Goal: Information Seeking & Learning: Learn about a topic

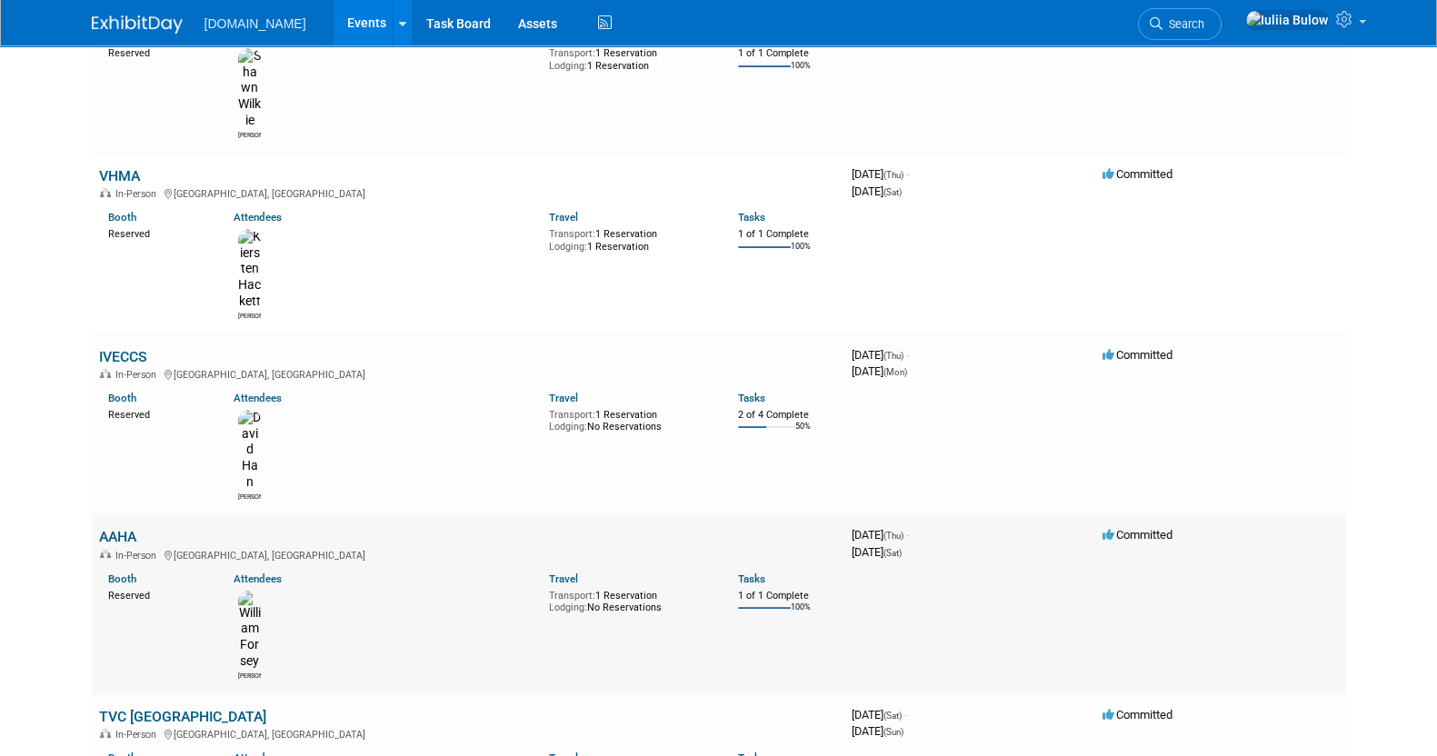
scroll to position [226, 0]
click at [119, 526] on link "AAHA" at bounding box center [117, 534] width 37 height 17
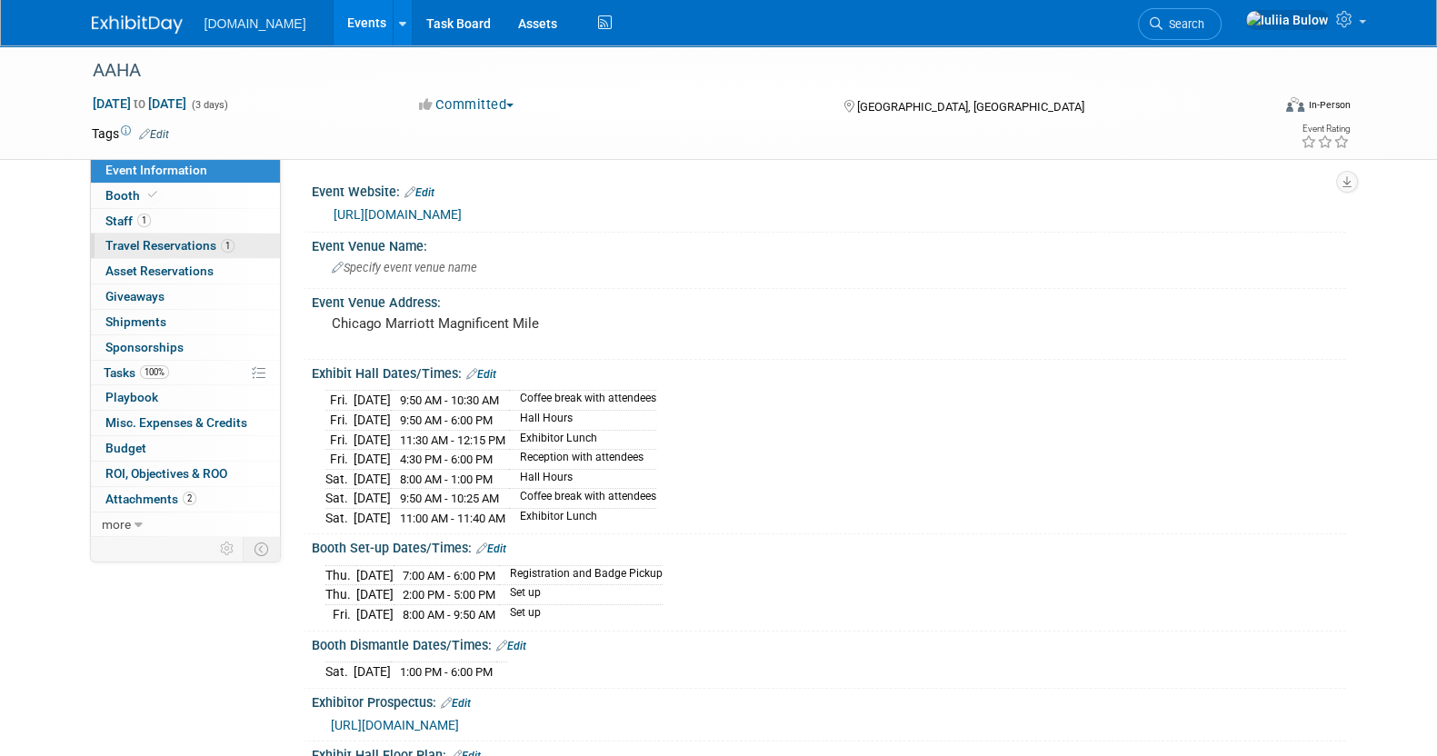
click at [171, 247] on span "Travel Reservations 1" at bounding box center [169, 245] width 129 height 15
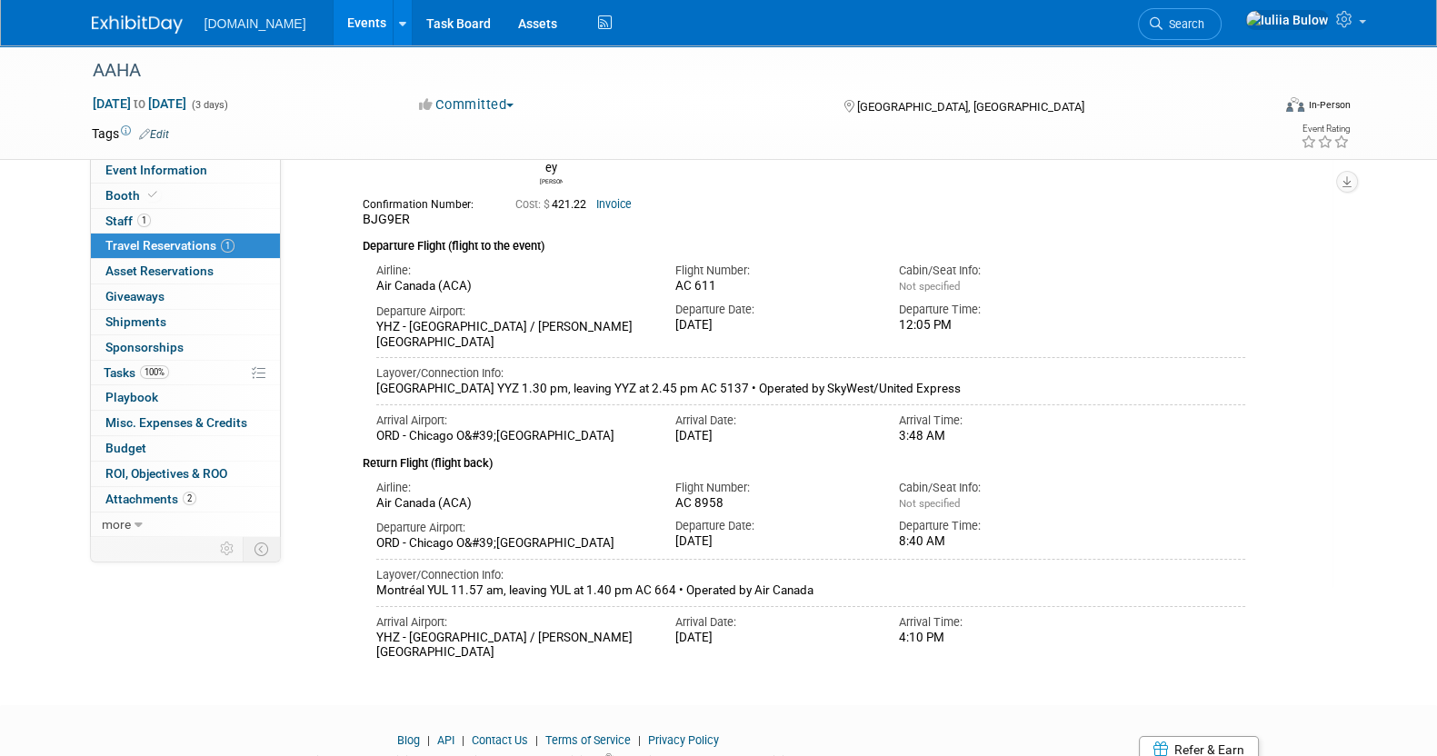
scroll to position [220, 0]
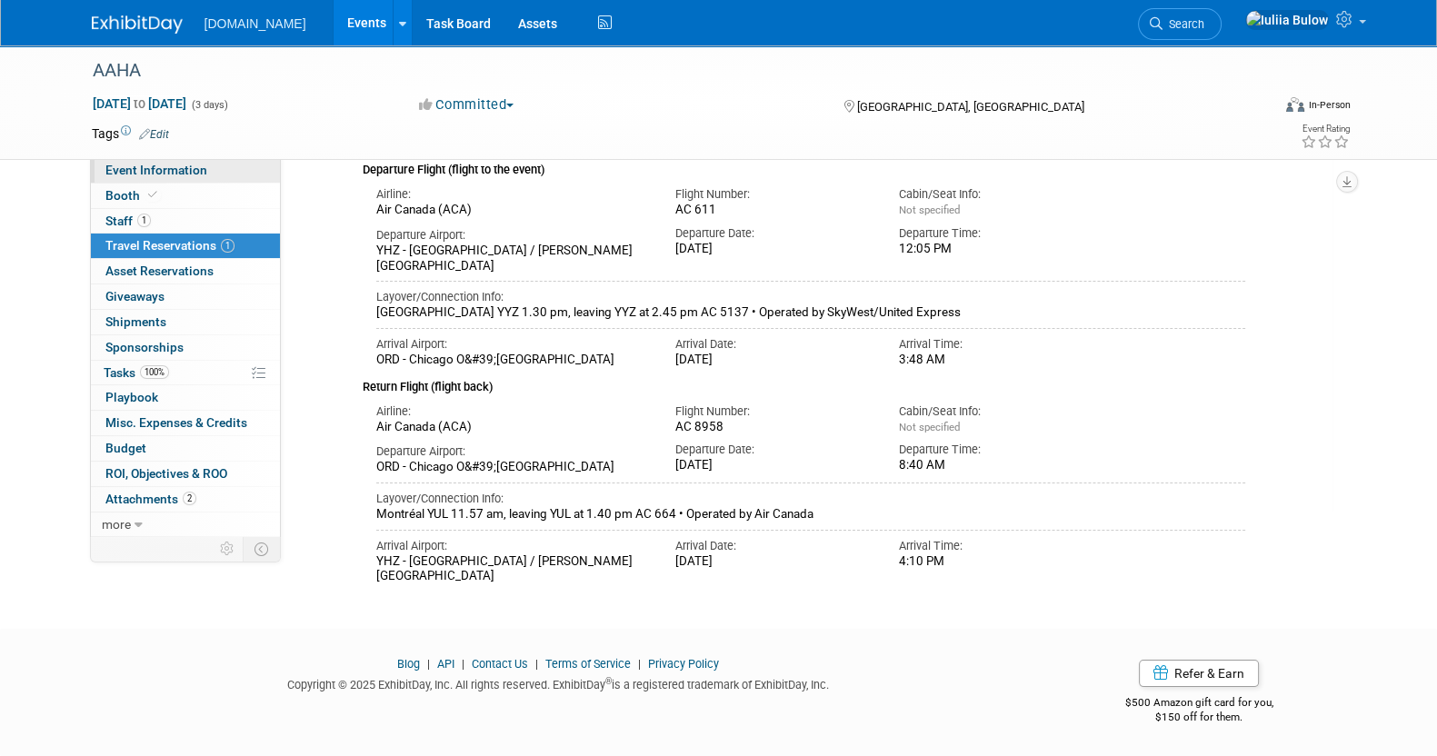
click at [175, 166] on span "Event Information" at bounding box center [156, 170] width 102 height 15
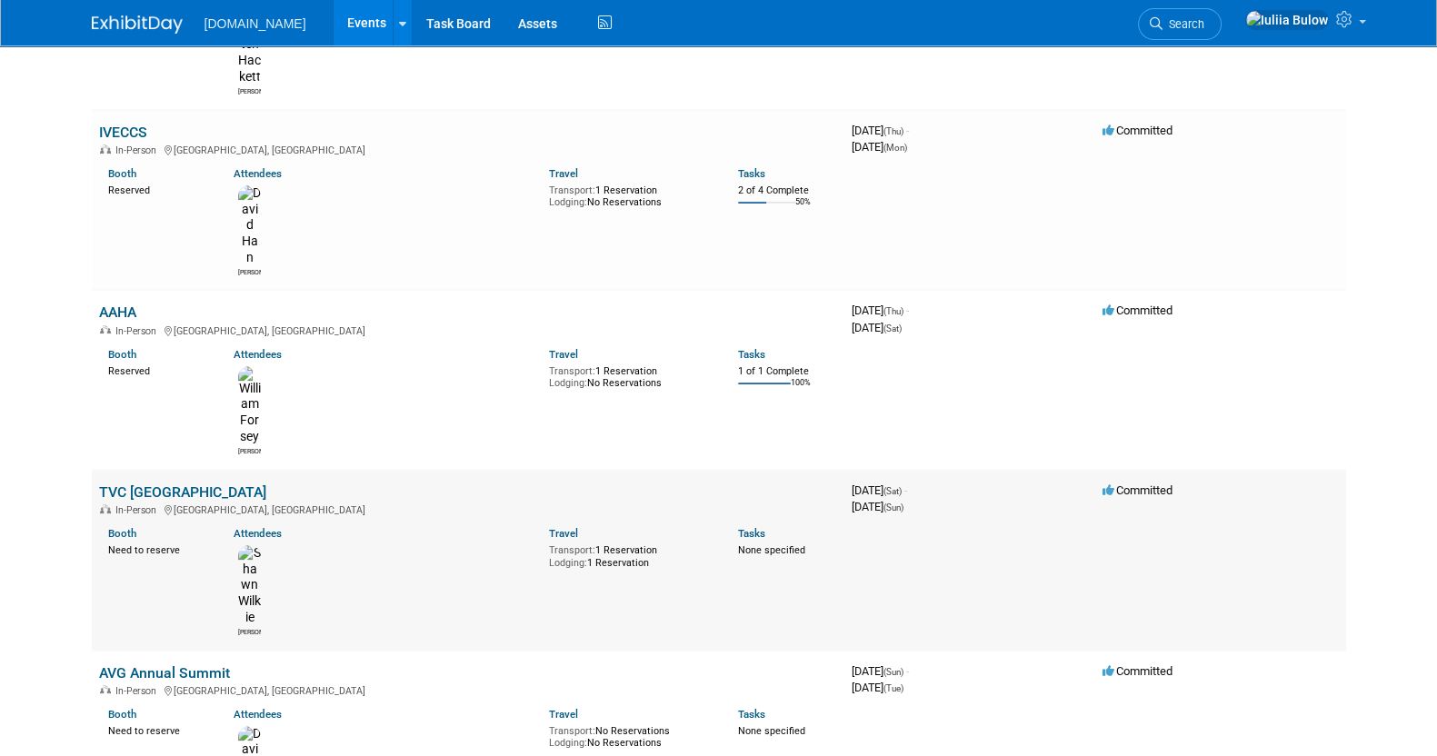
scroll to position [454, 0]
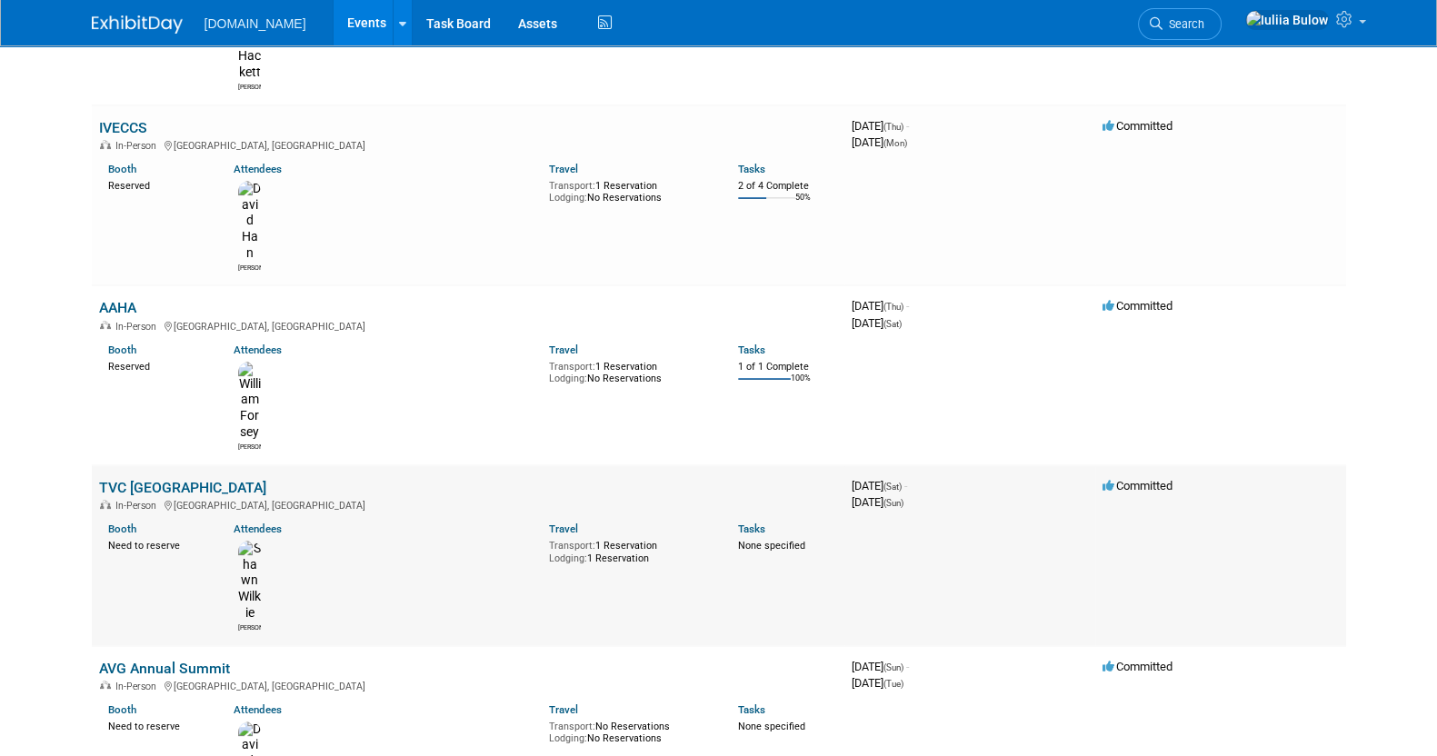
click at [153, 479] on link "TVC [GEOGRAPHIC_DATA]" at bounding box center [182, 487] width 167 height 17
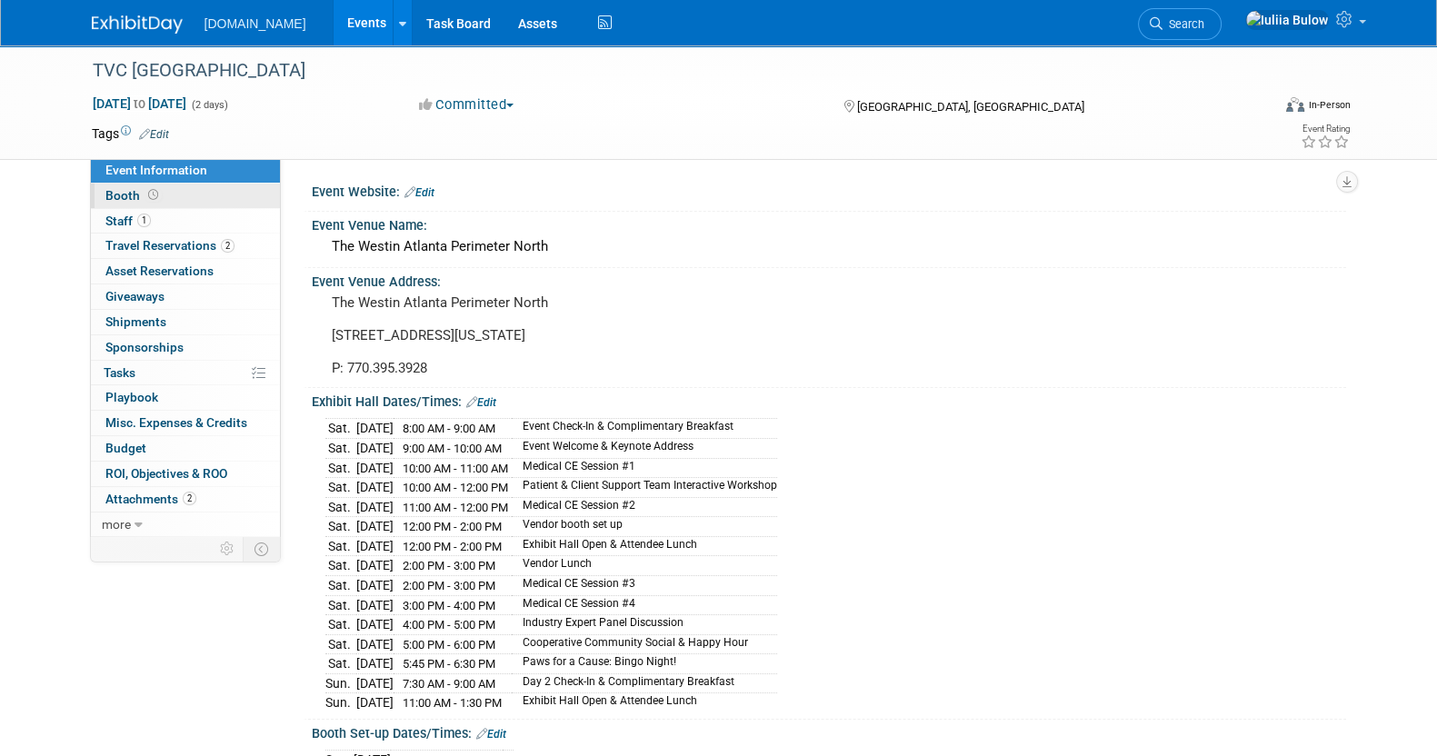
click at [153, 200] on icon at bounding box center [153, 195] width 10 height 10
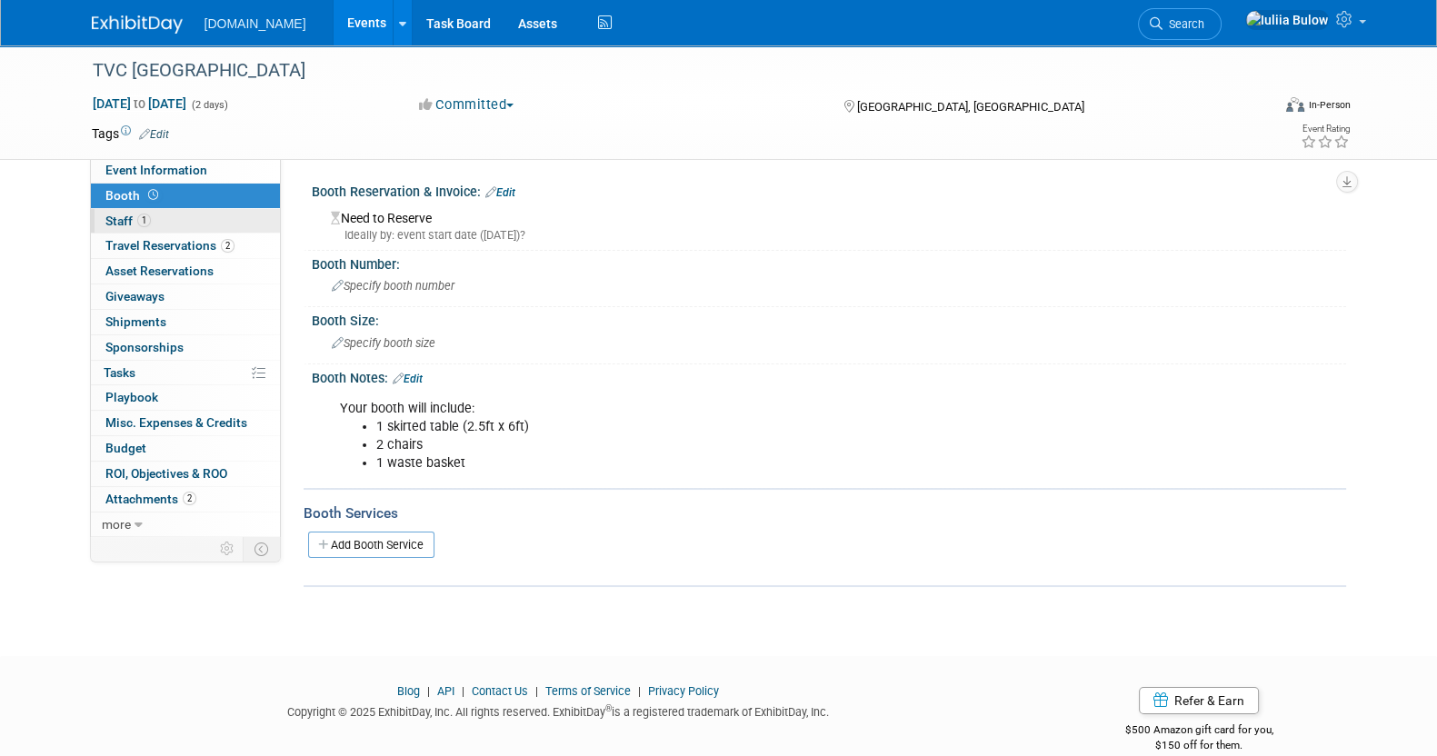
click at [165, 218] on link "1 Staff 1" at bounding box center [185, 221] width 189 height 25
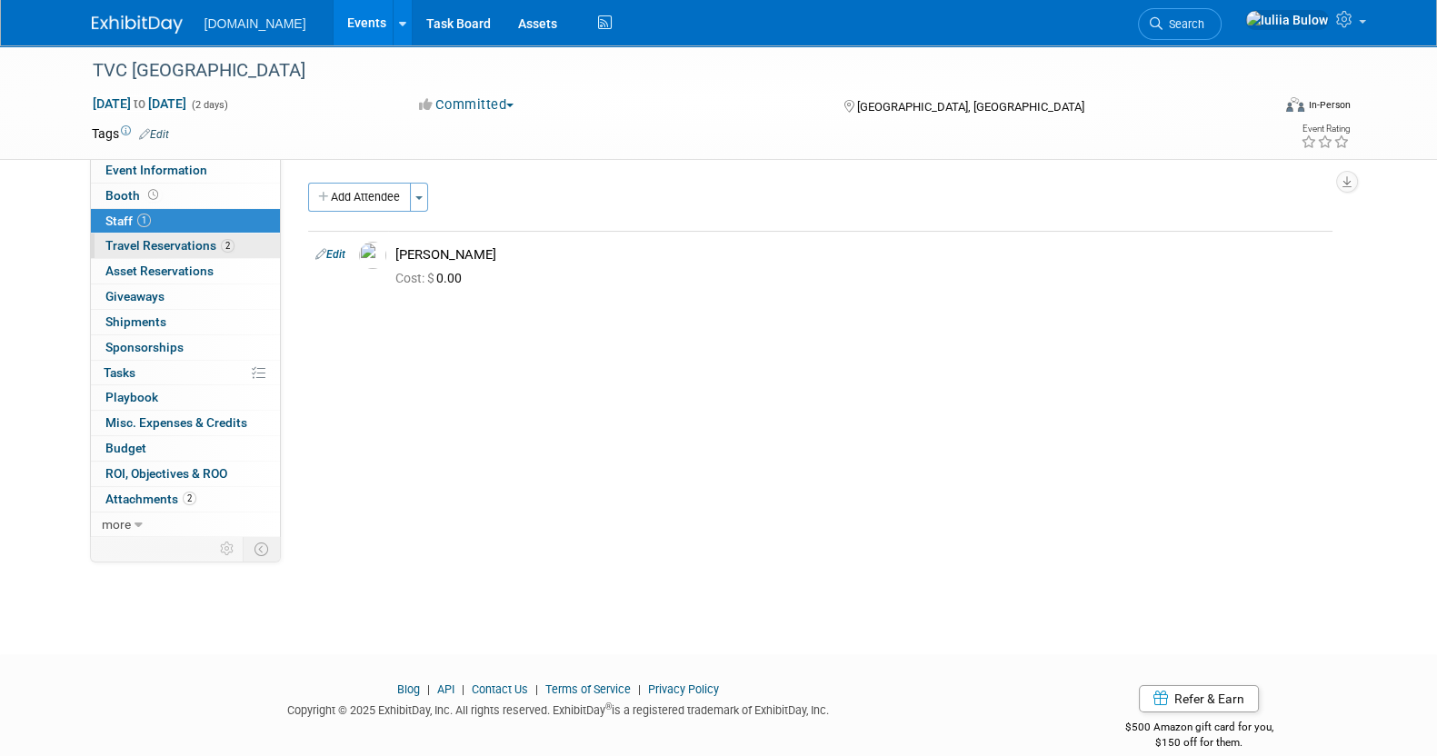
click at [156, 238] on span "Travel Reservations 2" at bounding box center [169, 245] width 129 height 15
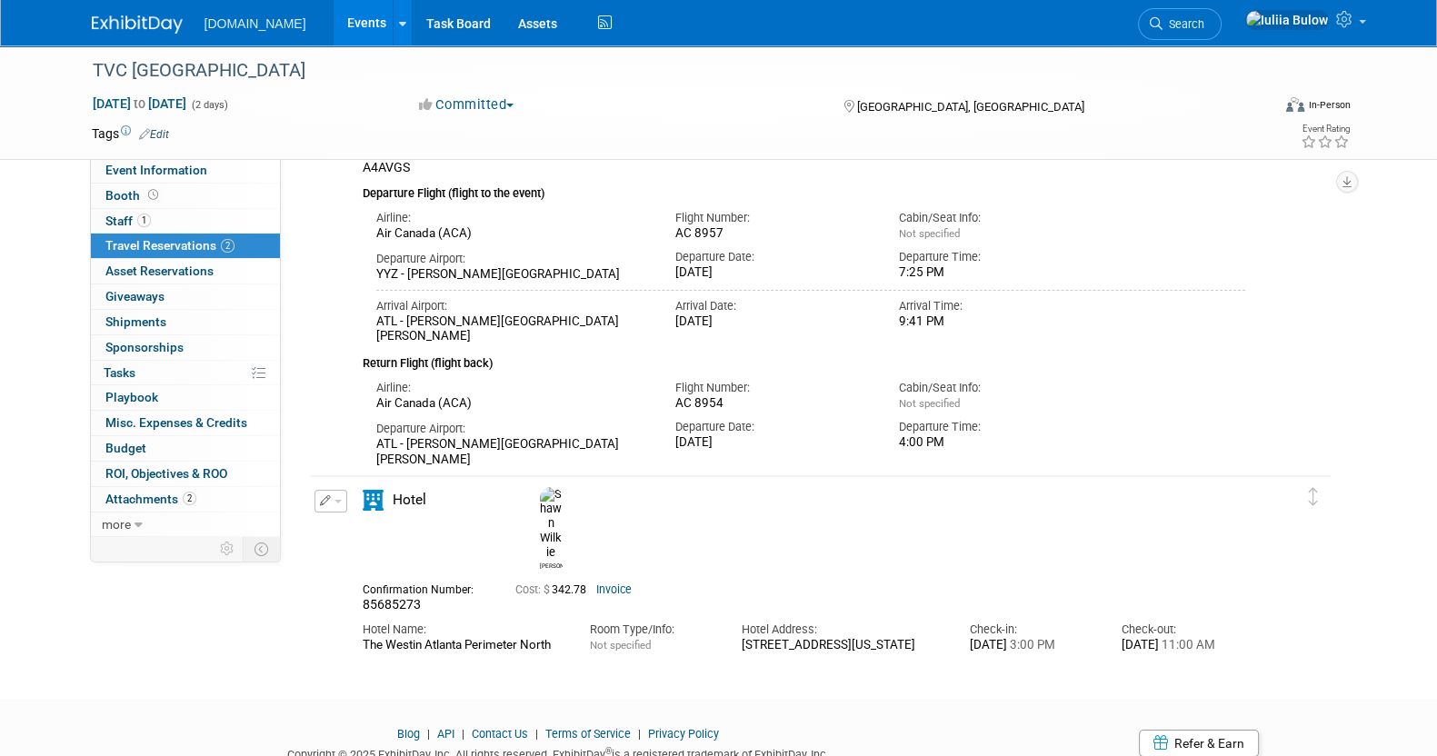
scroll to position [39, 0]
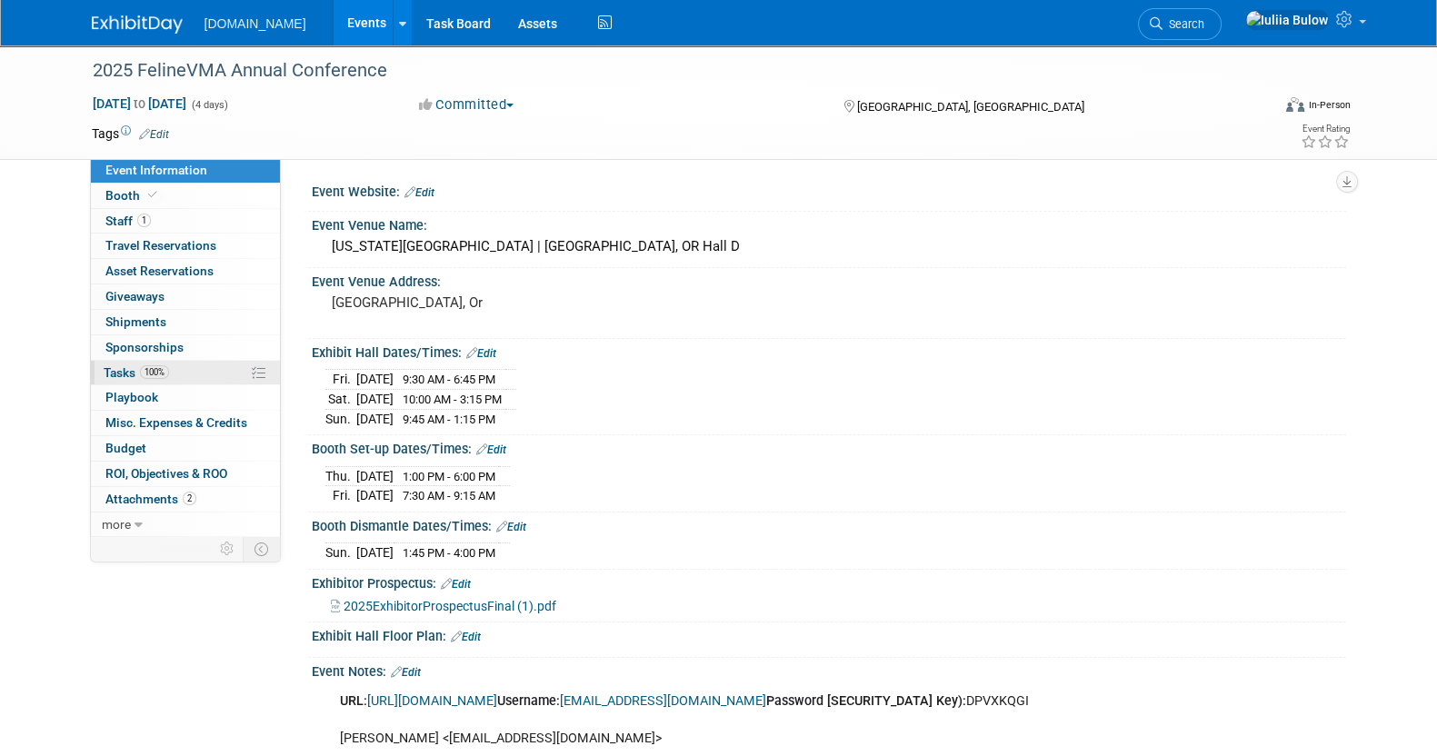
click at [165, 375] on span "100%" at bounding box center [154, 372] width 29 height 14
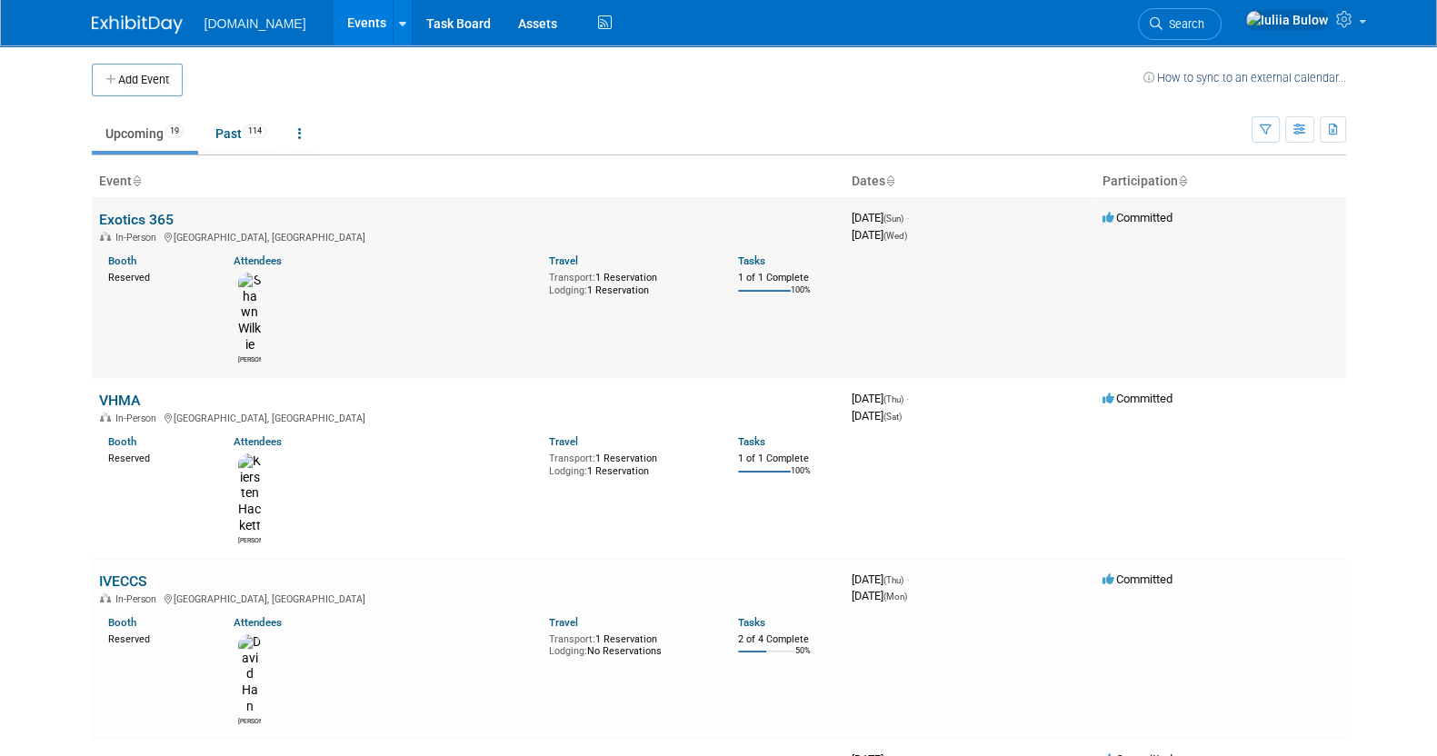
click at [145, 220] on link "Exotics 365" at bounding box center [136, 219] width 75 height 17
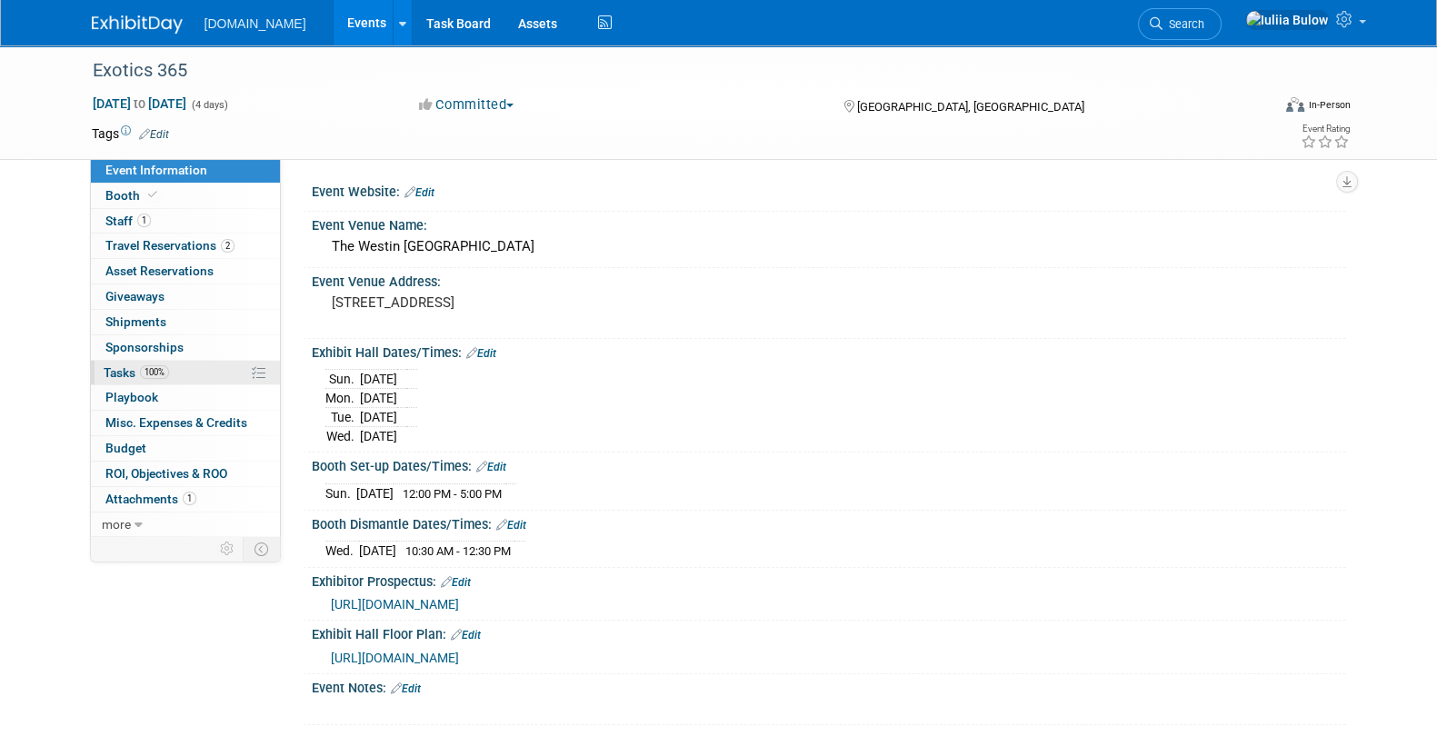
click at [168, 365] on span "Tasks 100%" at bounding box center [136, 372] width 65 height 15
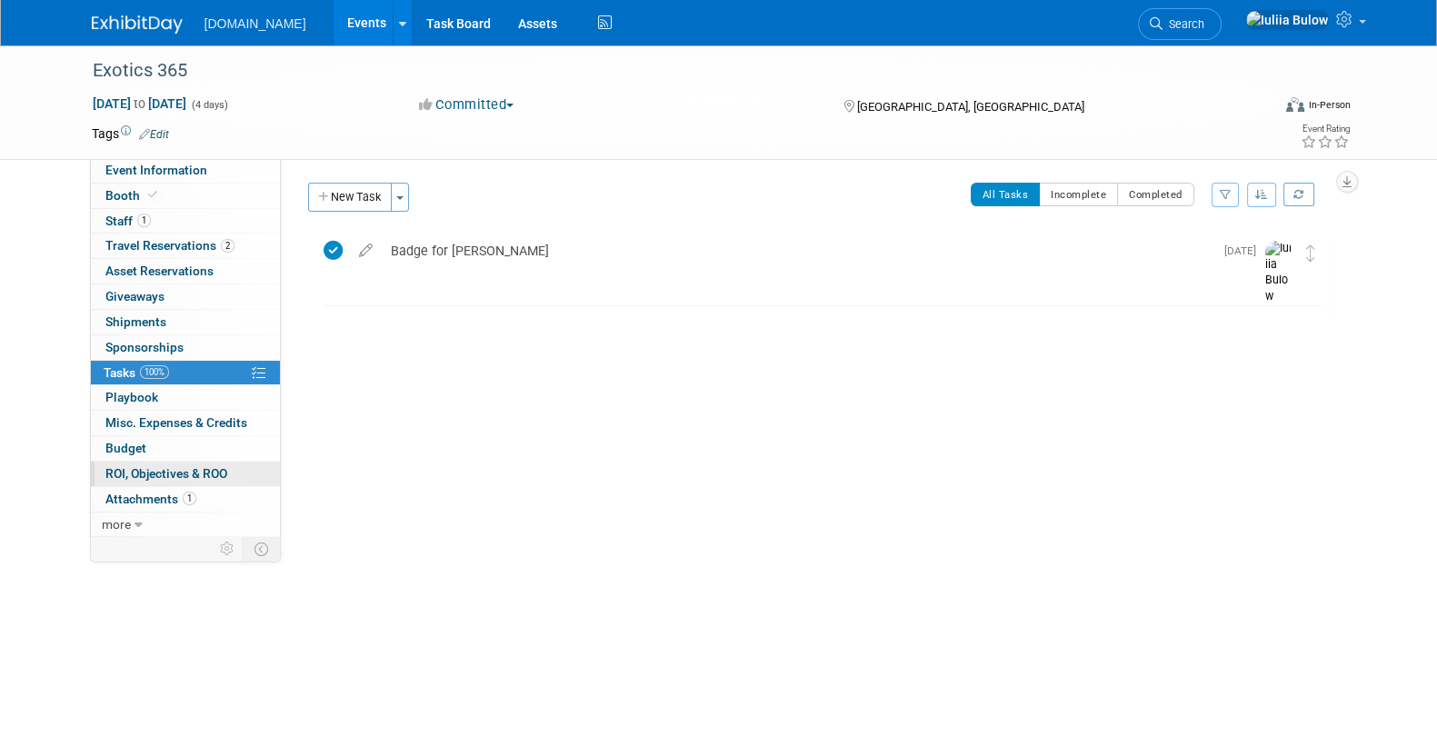
click at [133, 475] on span "ROI, Objectives & ROO 0" at bounding box center [166, 473] width 122 height 15
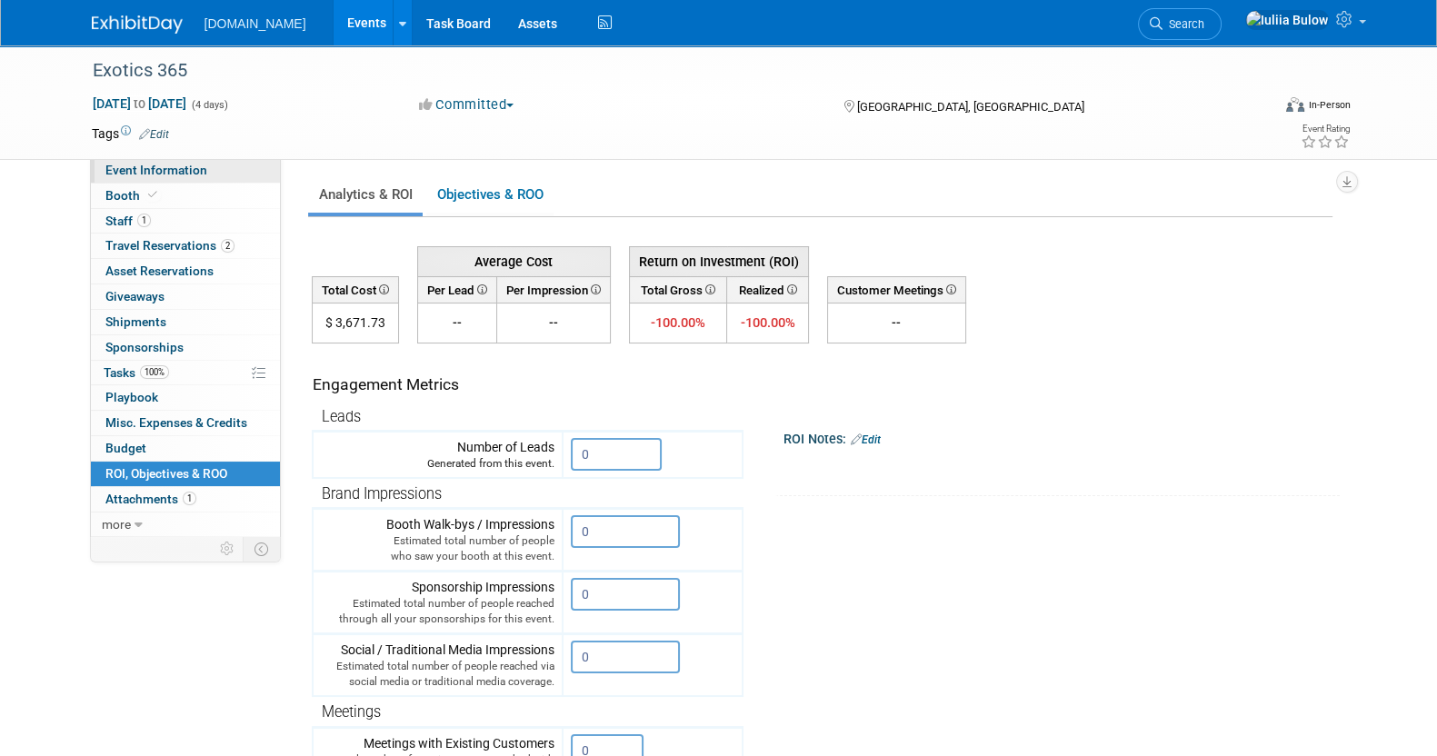
click at [255, 179] on link "Event Information" at bounding box center [185, 170] width 189 height 25
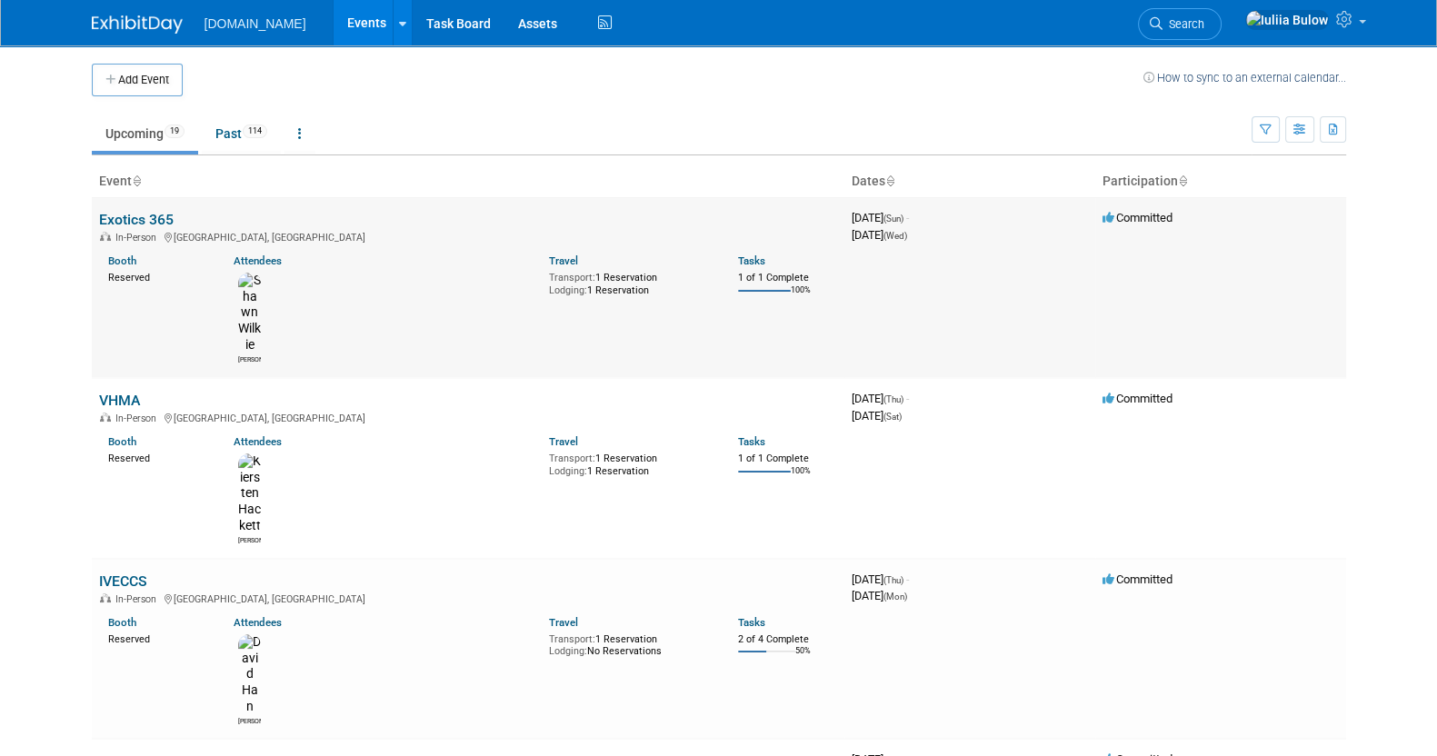
click at [145, 218] on link "Exotics 365" at bounding box center [136, 219] width 75 height 17
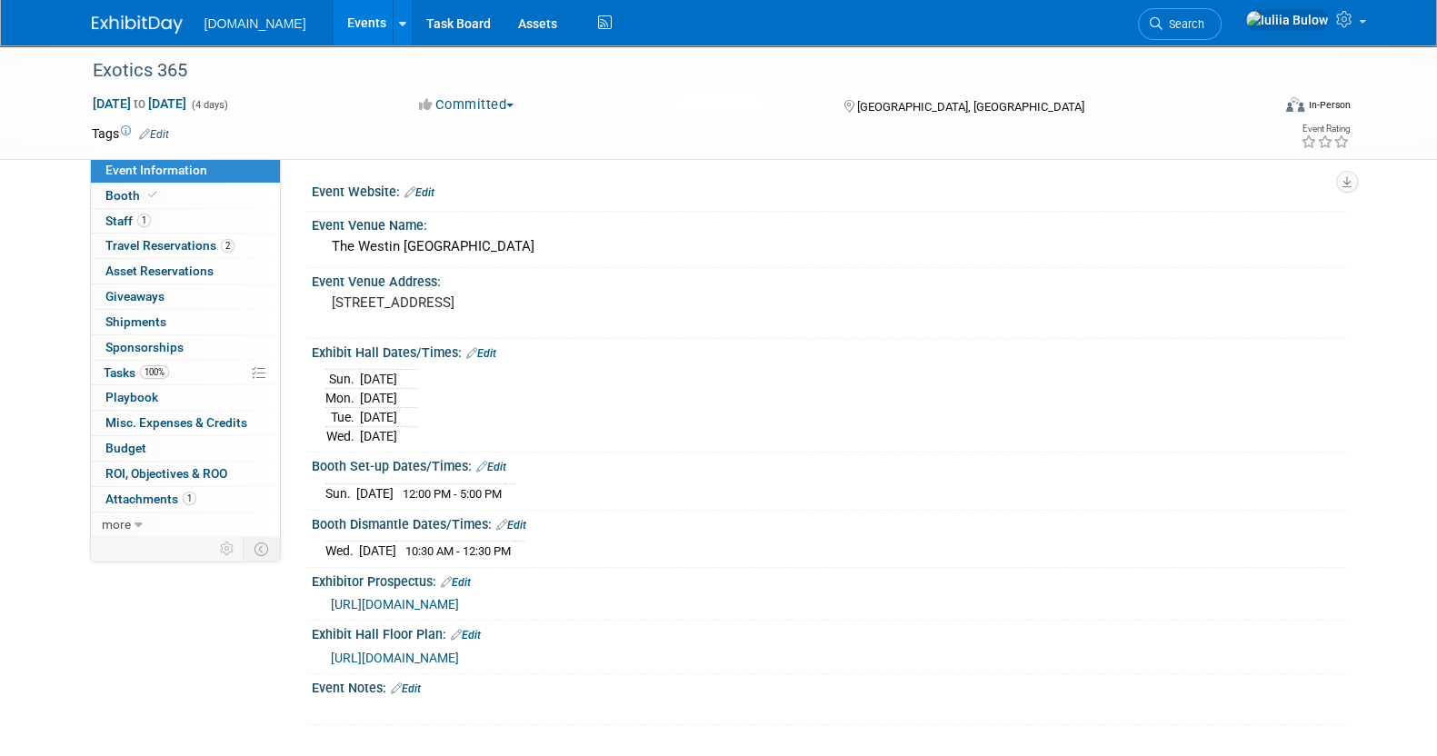
click at [459, 597] on span "[URL][DOMAIN_NAME]" at bounding box center [395, 604] width 128 height 15
